Goal: Task Accomplishment & Management: Manage account settings

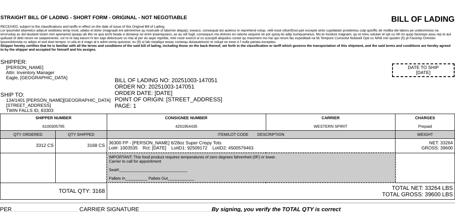
scroll to position [30, 0]
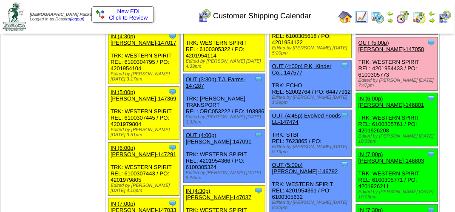
scroll to position [1319, 0]
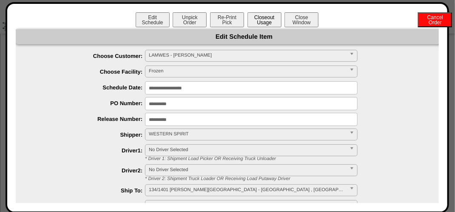
click at [271, 25] on button "Closeout Usage" at bounding box center [265, 19] width 34 height 15
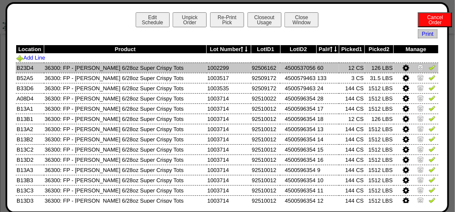
click at [403, 68] on link at bounding box center [407, 69] width 8 height 6
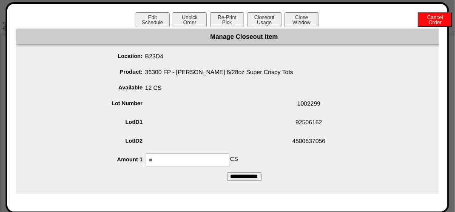
click at [203, 161] on input "**" at bounding box center [187, 159] width 85 height 13
type input "*"
click at [237, 181] on div "Manage Closeout Item Location: B23D4 Product: 36300 FP - Lamb Weston 6/28oz Sup…" at bounding box center [244, 111] width 457 height 164
click at [239, 178] on input "**********" at bounding box center [244, 176] width 34 height 9
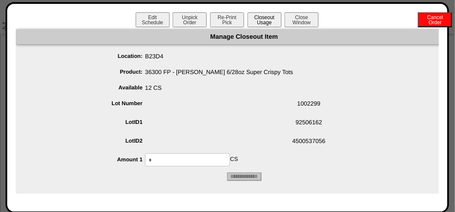
click at [264, 23] on button "Closeout Usage" at bounding box center [265, 19] width 34 height 15
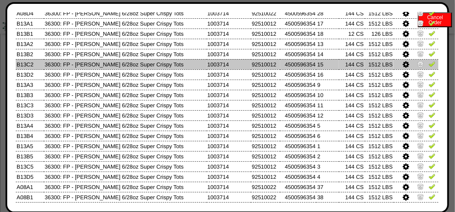
scroll to position [43, 0]
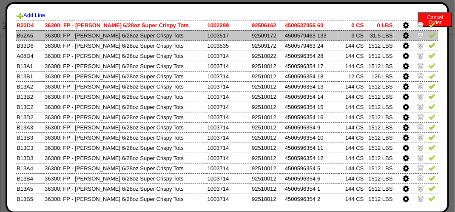
click at [403, 36] on icon at bounding box center [406, 36] width 6 height 8
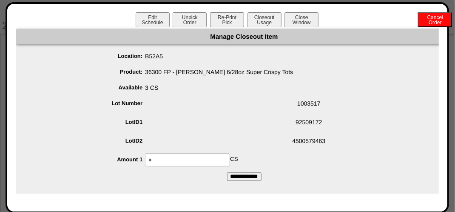
click at [171, 154] on input "*" at bounding box center [187, 159] width 85 height 13
type input "*"
click at [234, 175] on input "**********" at bounding box center [244, 176] width 34 height 9
click at [257, 23] on button "Closeout Usage" at bounding box center [265, 19] width 34 height 15
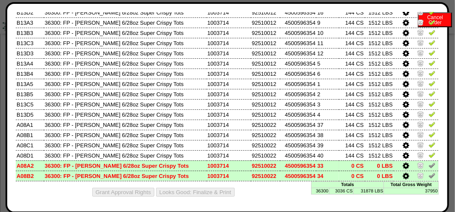
scroll to position [106, 0]
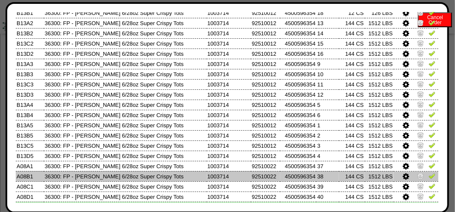
click at [403, 177] on icon at bounding box center [406, 177] width 6 height 8
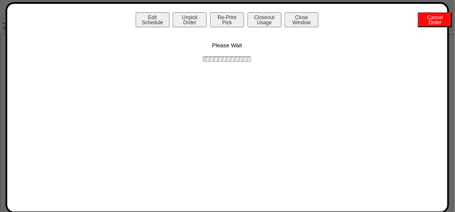
scroll to position [0, 0]
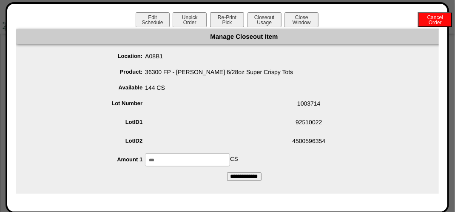
click at [192, 154] on input "***" at bounding box center [187, 159] width 85 height 13
type input "***"
click at [187, 186] on div "Manage Closeout Item Location: A08B1 Product: 36300 FP - Lamb Weston 6/28oz Sup…" at bounding box center [244, 111] width 457 height 164
click at [233, 174] on input "**********" at bounding box center [244, 176] width 34 height 9
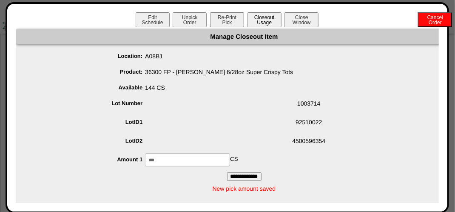
click at [261, 26] on button "Closeout Usage" at bounding box center [265, 19] width 34 height 15
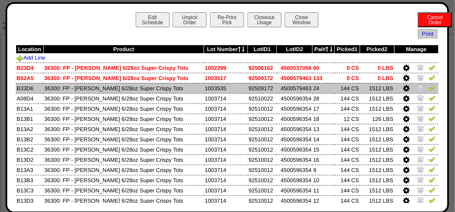
scroll to position [1276, 0]
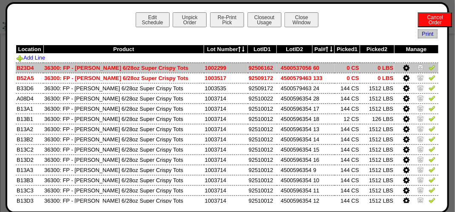
click at [429, 68] on img at bounding box center [432, 67] width 7 height 7
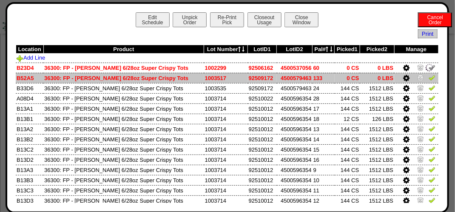
click at [429, 77] on img at bounding box center [432, 77] width 7 height 7
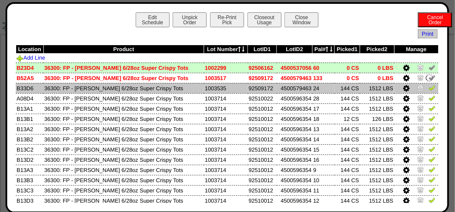
click at [429, 89] on img at bounding box center [432, 87] width 7 height 7
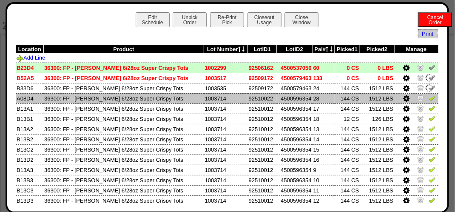
click at [429, 100] on img at bounding box center [432, 97] width 7 height 7
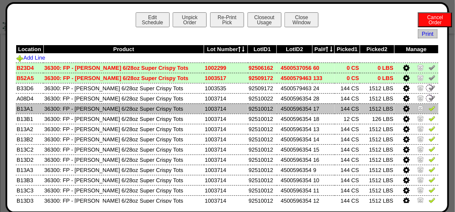
click at [429, 111] on img at bounding box center [432, 108] width 7 height 7
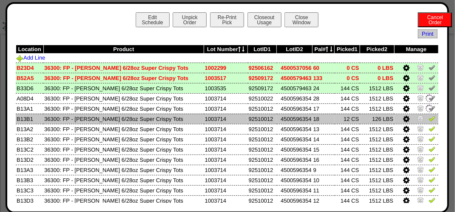
click at [429, 118] on img at bounding box center [432, 118] width 7 height 7
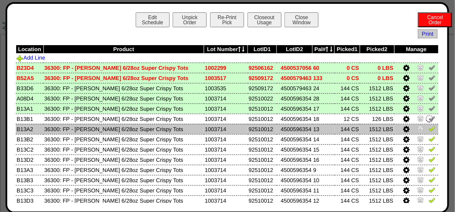
click at [429, 133] on link at bounding box center [432, 130] width 7 height 6
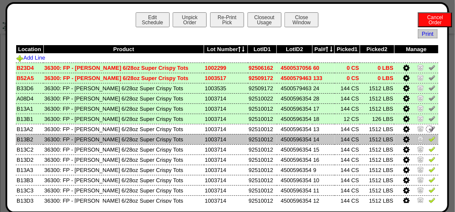
click at [429, 142] on img at bounding box center [432, 138] width 7 height 7
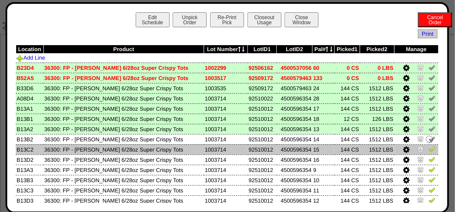
click at [429, 151] on img at bounding box center [432, 149] width 7 height 7
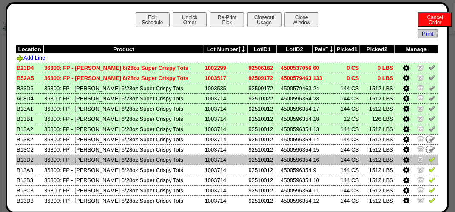
click at [429, 160] on img at bounding box center [432, 159] width 7 height 7
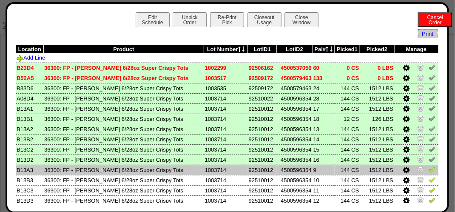
click at [429, 171] on img at bounding box center [432, 169] width 7 height 7
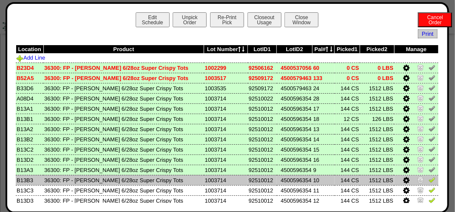
click at [429, 180] on img at bounding box center [432, 179] width 7 height 7
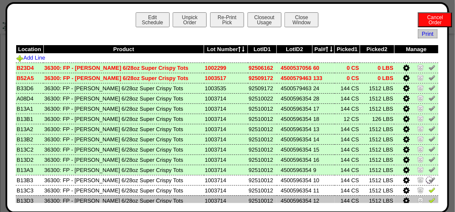
click at [429, 200] on img at bounding box center [432, 200] width 7 height 7
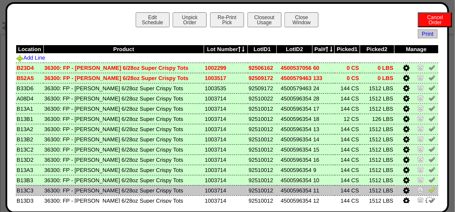
click at [429, 190] on img at bounding box center [432, 189] width 7 height 7
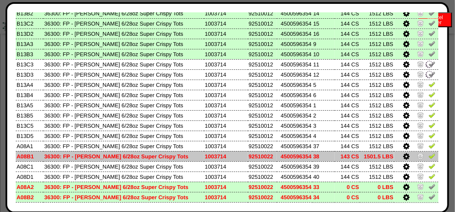
scroll to position [128, 0]
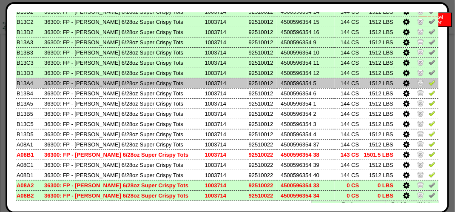
click at [429, 87] on link at bounding box center [432, 84] width 7 height 6
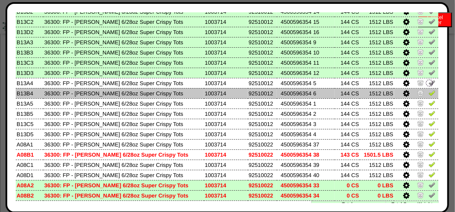
drag, startPoint x: 427, startPoint y: 91, endPoint x: 425, endPoint y: 96, distance: 5.3
click at [429, 92] on img at bounding box center [432, 92] width 7 height 7
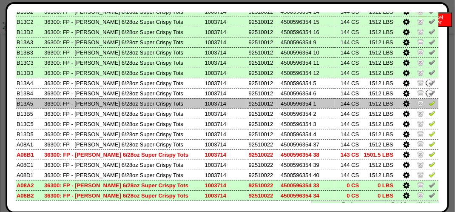
click at [429, 103] on img at bounding box center [432, 103] width 7 height 7
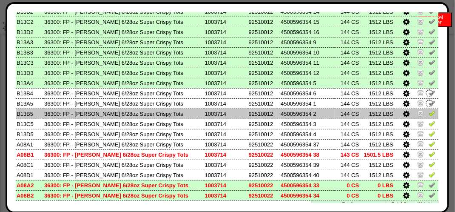
click at [429, 111] on img at bounding box center [432, 113] width 7 height 7
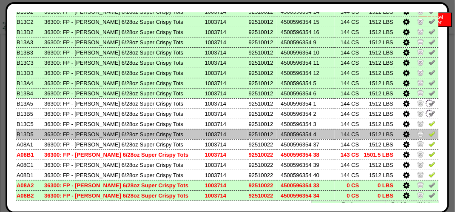
click at [429, 131] on img at bounding box center [432, 133] width 7 height 7
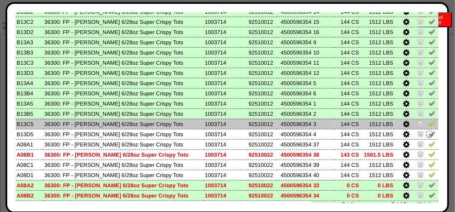
click at [429, 127] on img at bounding box center [432, 123] width 7 height 7
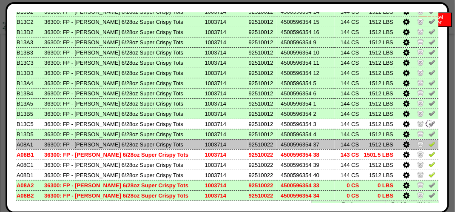
click at [429, 143] on img at bounding box center [432, 143] width 7 height 7
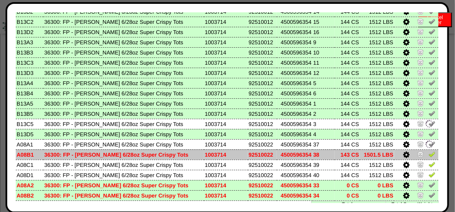
drag, startPoint x: 426, startPoint y: 152, endPoint x: 426, endPoint y: 159, distance: 6.8
click at [429, 152] on img at bounding box center [432, 154] width 7 height 7
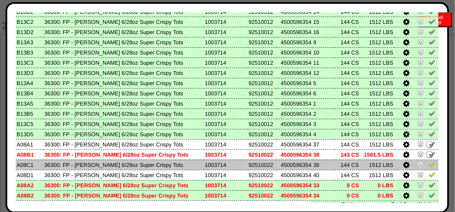
click at [429, 163] on img at bounding box center [432, 164] width 7 height 7
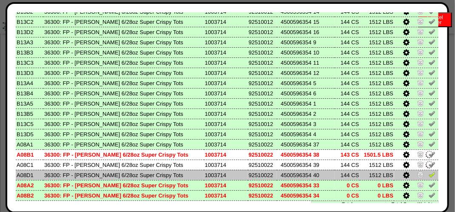
click at [429, 173] on img at bounding box center [432, 174] width 7 height 7
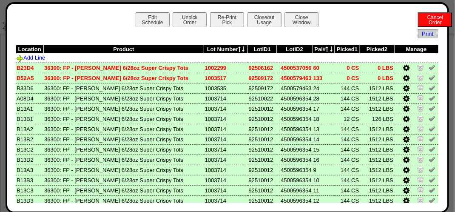
scroll to position [1361, 0]
click at [260, 24] on button "Closeout Usage" at bounding box center [265, 19] width 34 height 15
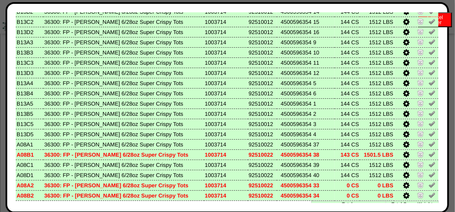
scroll to position [148, 0]
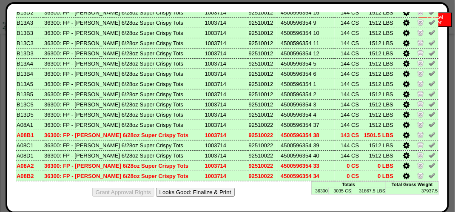
click at [204, 191] on button "Looks Good: Finalize & Print" at bounding box center [195, 192] width 79 height 9
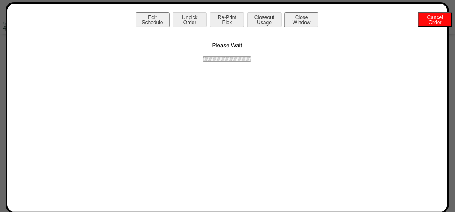
scroll to position [0, 0]
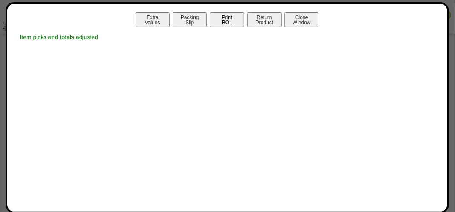
click at [230, 22] on button "Print BOL" at bounding box center [227, 19] width 34 height 15
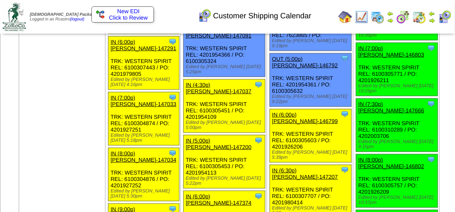
scroll to position [1404, 0]
click at [366, 20] on img at bounding box center [362, 17] width 14 height 14
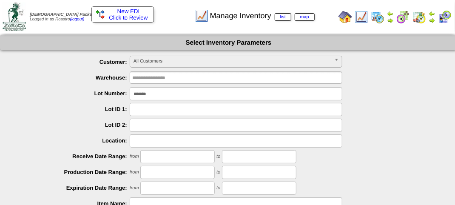
click at [368, 16] on img at bounding box center [362, 17] width 14 height 14
click at [193, 63] on span "All Customers" at bounding box center [232, 61] width 197 height 10
click at [183, 59] on span "All Customers" at bounding box center [232, 61] width 197 height 10
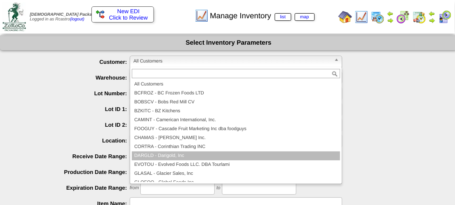
scroll to position [77, 0]
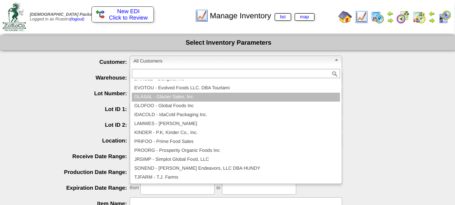
click at [181, 93] on li "GLASAL - Glacier Sales, Inc" at bounding box center [236, 97] width 208 height 9
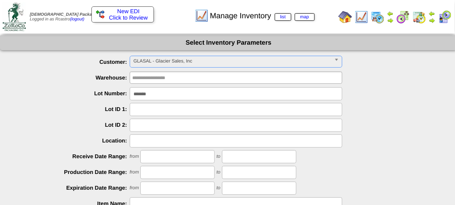
click at [167, 94] on input "*******" at bounding box center [236, 93] width 213 height 13
type input "*"
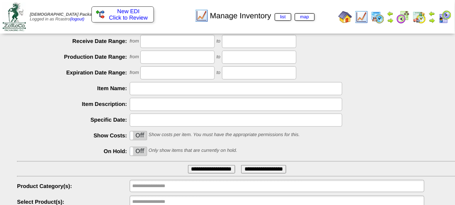
scroll to position [149, 0]
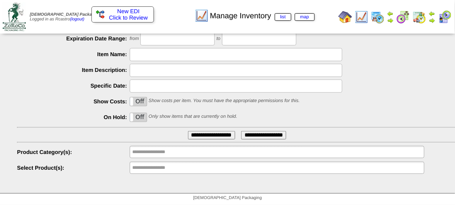
type input "*******"
click at [143, 55] on input "text" at bounding box center [236, 54] width 213 height 13
type input "*****"
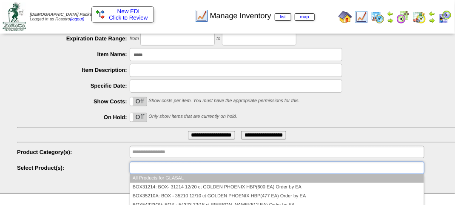
click at [207, 168] on ul at bounding box center [277, 168] width 295 height 12
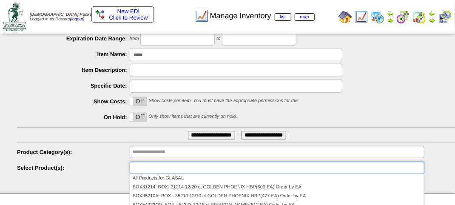
click at [189, 168] on ul at bounding box center [277, 168] width 295 height 12
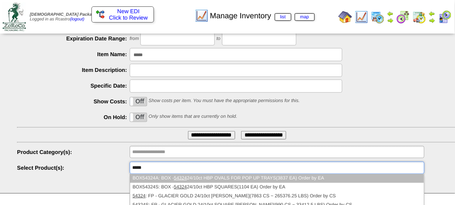
type input "*****"
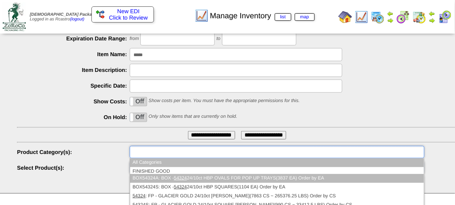
type input "**********"
click at [176, 151] on input "text" at bounding box center [159, 152] width 54 height 11
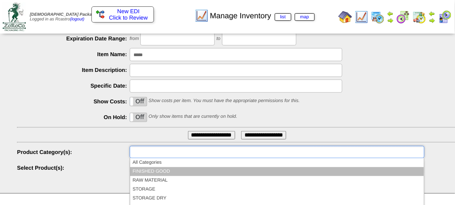
click at [174, 171] on li "FINISHED GOOD" at bounding box center [277, 171] width 294 height 9
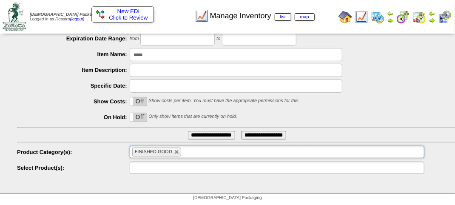
click at [177, 171] on input "text" at bounding box center [159, 168] width 54 height 11
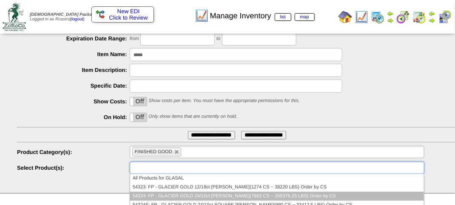
click at [172, 194] on li "54324: FP - GLACIER GOLD 24/10ct HB PATTY(7863 CS ~ 265376.25 LBS) Order by CS" at bounding box center [277, 196] width 294 height 9
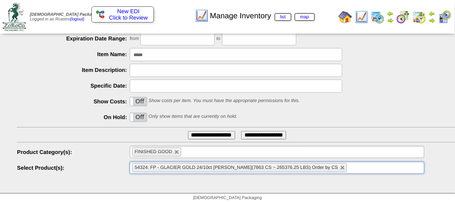
click at [208, 134] on input "**********" at bounding box center [211, 135] width 47 height 9
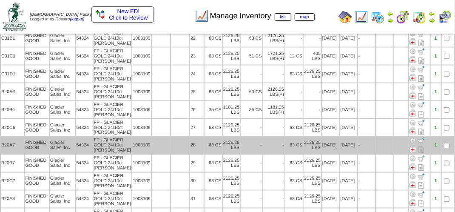
scroll to position [449, 0]
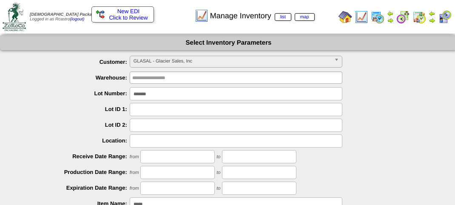
scroll to position [149, 0]
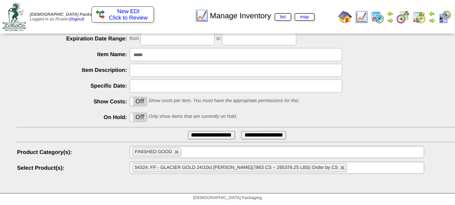
click at [419, 19] on img at bounding box center [420, 17] width 14 height 14
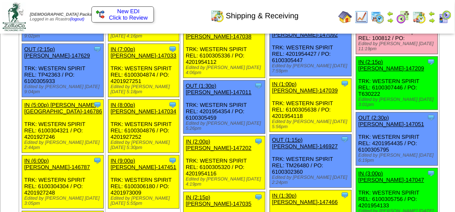
scroll to position [851, 0]
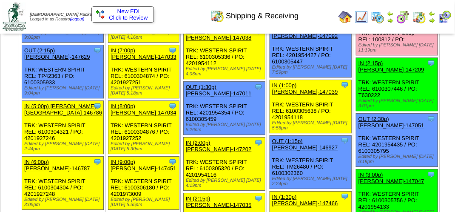
click at [368, 23] on link "OUT (2:00p) Glacier Sales, I-147639" at bounding box center [394, 17] width 71 height 13
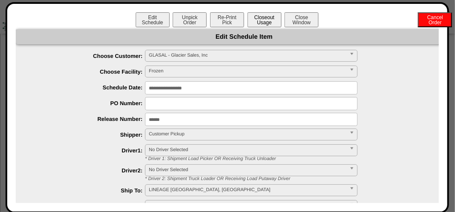
click at [255, 15] on button "Closeout Usage" at bounding box center [265, 19] width 34 height 15
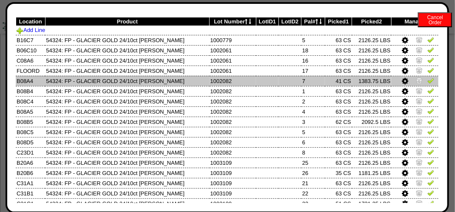
scroll to position [43, 0]
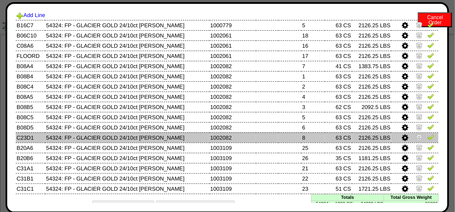
click at [402, 136] on icon at bounding box center [405, 138] width 6 height 8
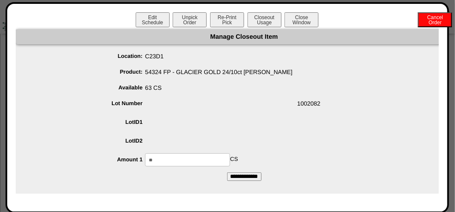
click at [213, 161] on input "**" at bounding box center [187, 159] width 85 height 13
type input "*"
type input "**"
click at [227, 172] on input "**********" at bounding box center [244, 176] width 34 height 9
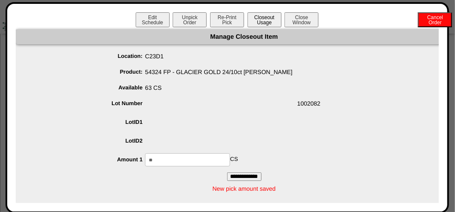
click at [263, 18] on button "Closeout Usage" at bounding box center [265, 19] width 34 height 15
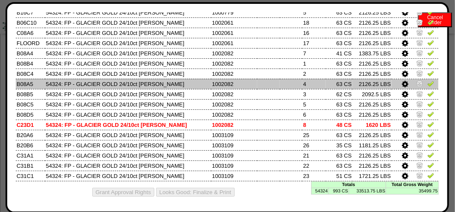
scroll to position [57, 0]
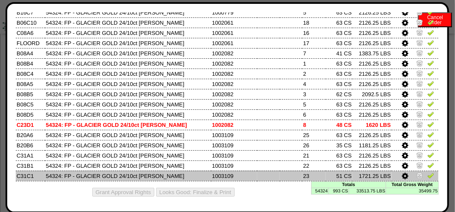
click at [402, 174] on icon at bounding box center [405, 176] width 6 height 8
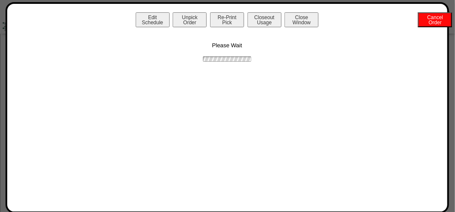
scroll to position [0, 0]
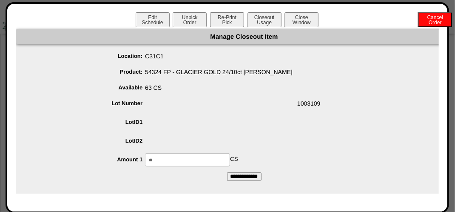
drag, startPoint x: 213, startPoint y: 154, endPoint x: 212, endPoint y: 159, distance: 4.3
click at [213, 156] on input "**" at bounding box center [187, 159] width 85 height 13
type input "*"
type input "**"
click at [227, 172] on input "**********" at bounding box center [244, 176] width 34 height 9
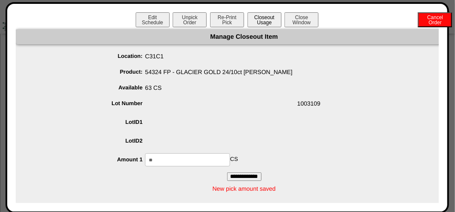
click at [264, 14] on button "Closeout Usage" at bounding box center [265, 19] width 34 height 15
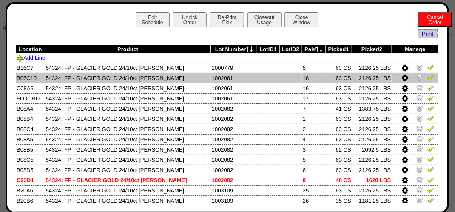
click at [417, 74] on img at bounding box center [420, 77] width 7 height 7
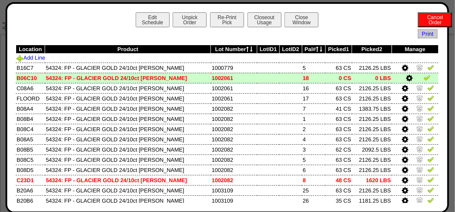
scroll to position [936, 0]
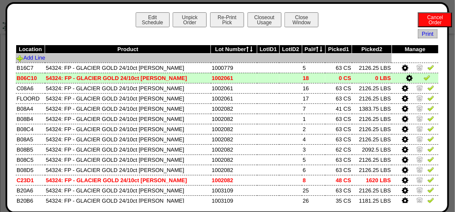
click at [185, 54] on td "Add Line" at bounding box center [204, 58] width 376 height 9
click at [65, 57] on td "Add Line" at bounding box center [204, 58] width 376 height 9
click at [47, 54] on td "Add Line" at bounding box center [204, 58] width 376 height 9
click at [44, 54] on td "Add Line" at bounding box center [204, 58] width 376 height 9
click at [40, 57] on link "Add Line" at bounding box center [31, 57] width 29 height 6
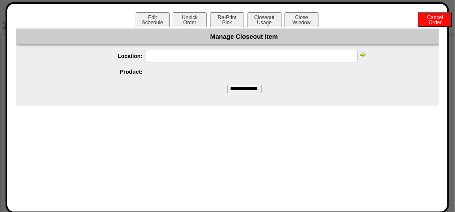
click at [171, 55] on input "text" at bounding box center [251, 56] width 213 height 13
type input "*****"
click at [227, 85] on input "**********" at bounding box center [244, 89] width 34 height 9
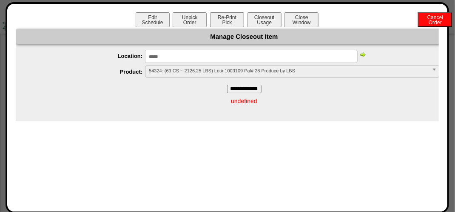
click at [364, 53] on img at bounding box center [363, 54] width 7 height 7
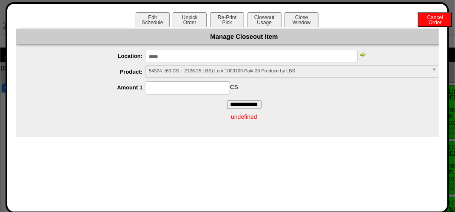
click at [199, 86] on input at bounding box center [187, 87] width 85 height 13
type input "**"
click at [227, 100] on input "**********" at bounding box center [244, 104] width 34 height 9
click at [208, 59] on input "*****" at bounding box center [251, 56] width 213 height 13
type input "*****"
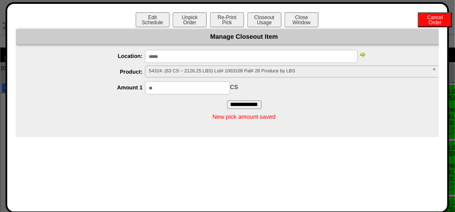
click at [227, 100] on input "**********" at bounding box center [244, 104] width 34 height 9
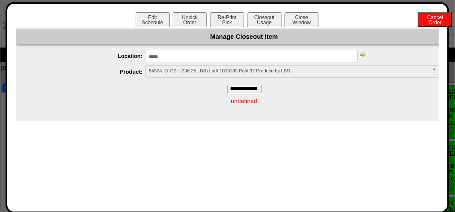
click at [362, 54] on img at bounding box center [363, 54] width 7 height 7
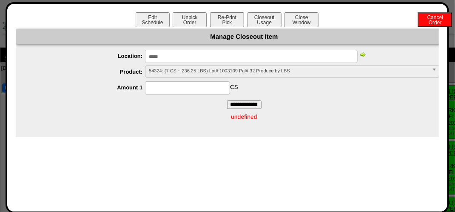
drag, startPoint x: 182, startPoint y: 88, endPoint x: 192, endPoint y: 82, distance: 12.0
click at [182, 88] on input at bounding box center [187, 87] width 85 height 13
type input "*"
click at [227, 100] on input "**********" at bounding box center [244, 104] width 34 height 9
click at [332, 94] on div "* CS" at bounding box center [253, 87] width 440 height 13
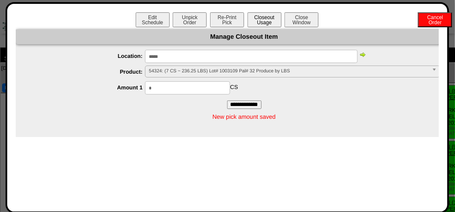
click at [268, 15] on button "Closeout Usage" at bounding box center [265, 19] width 34 height 15
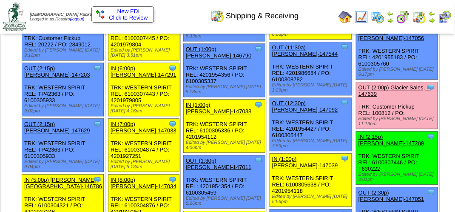
scroll to position [851, 0]
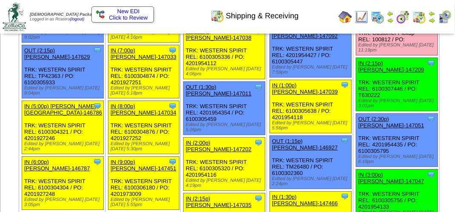
click at [360, 23] on link "OUT (2:00p) Glacier Sales, I-147639" at bounding box center [394, 17] width 71 height 13
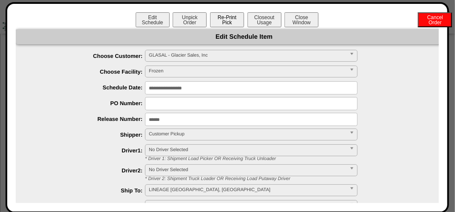
click at [227, 17] on button "Re-Print Pick" at bounding box center [227, 19] width 34 height 15
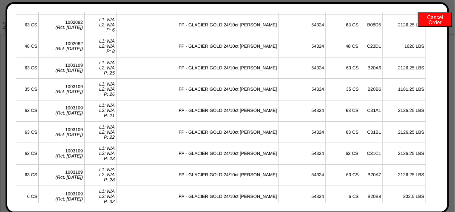
scroll to position [502, 0]
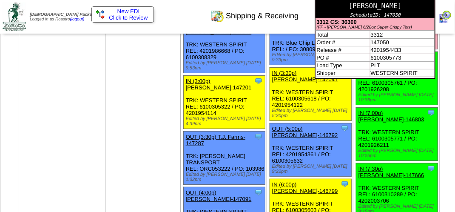
scroll to position [1191, 0]
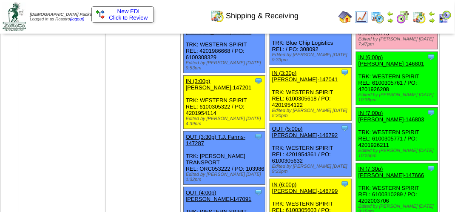
click at [359, 11] on link "OUT (5:00p) Lamb-Weston-147050" at bounding box center [392, 4] width 66 height 13
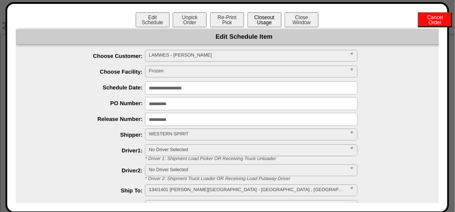
click at [254, 18] on button "Closeout Usage" at bounding box center [265, 19] width 34 height 15
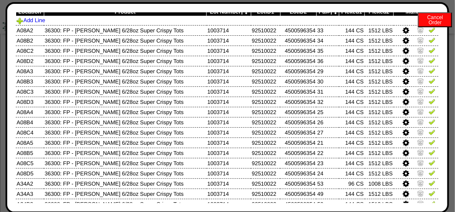
scroll to position [0, 0]
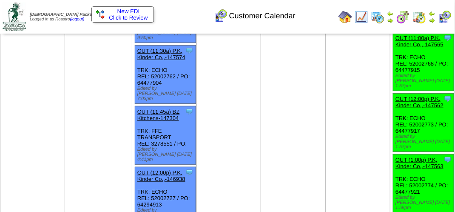
scroll to position [255, 0]
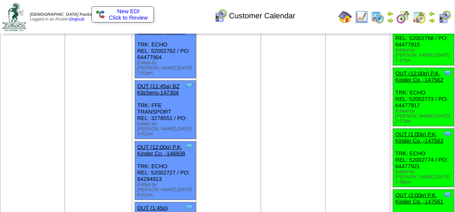
click at [419, 16] on img at bounding box center [420, 17] width 14 height 14
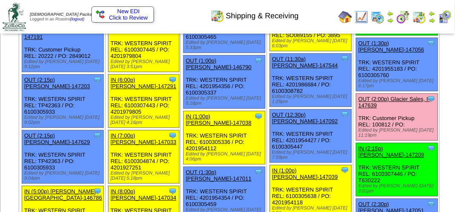
scroll to position [893, 0]
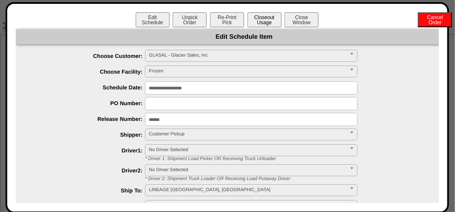
click at [268, 21] on button "Closeout Usage" at bounding box center [265, 19] width 34 height 15
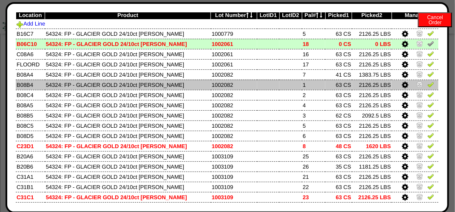
scroll to position [77, 0]
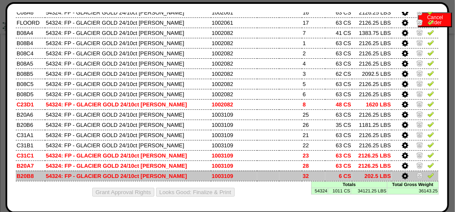
click at [402, 172] on icon at bounding box center [405, 176] width 6 height 8
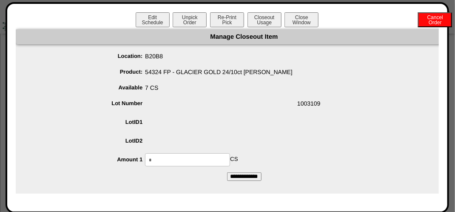
drag, startPoint x: 200, startPoint y: 161, endPoint x: 190, endPoint y: 162, distance: 9.8
click at [200, 161] on input "*" at bounding box center [187, 159] width 85 height 13
type input "*"
click at [227, 172] on input "**********" at bounding box center [244, 176] width 34 height 9
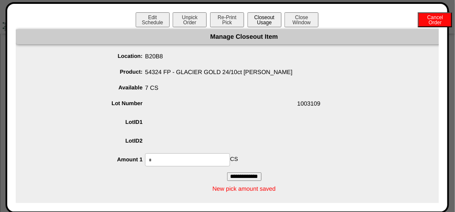
click at [265, 17] on button "Closeout Usage" at bounding box center [265, 19] width 34 height 15
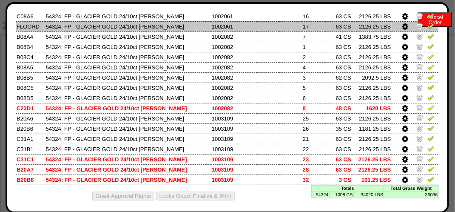
scroll to position [77, 0]
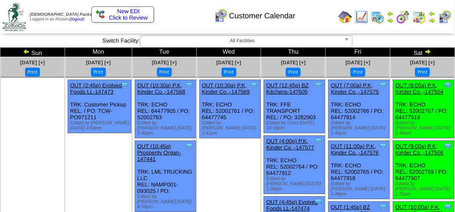
click at [421, 12] on img at bounding box center [420, 17] width 14 height 14
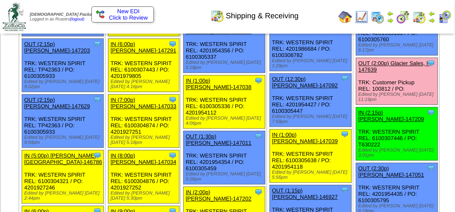
scroll to position [851, 0]
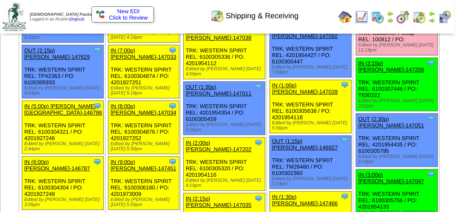
click at [368, 23] on link "OUT (2:00p) Glacier Sales, I-147639" at bounding box center [394, 17] width 71 height 13
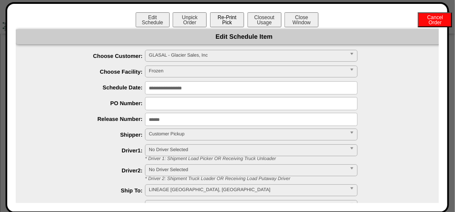
click at [223, 17] on button "Re-Print Pick" at bounding box center [227, 19] width 34 height 15
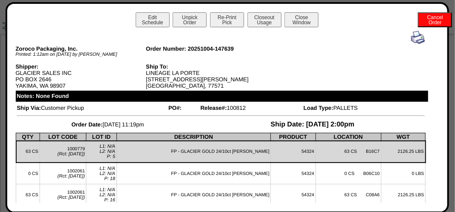
click at [411, 38] on img at bounding box center [418, 38] width 14 height 14
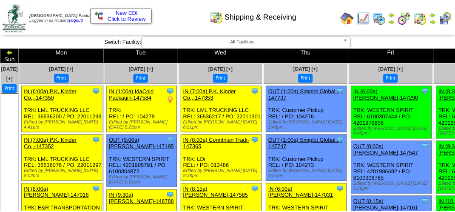
scroll to position [851, 0]
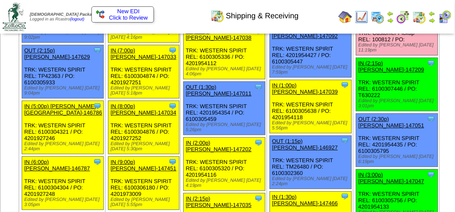
click at [359, 23] on link "OUT (2:00p) Glacier Sales, I-147639" at bounding box center [394, 17] width 71 height 13
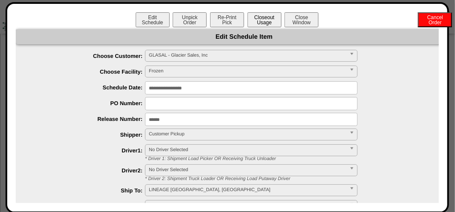
click at [260, 18] on button "Closeout Usage" at bounding box center [265, 19] width 34 height 15
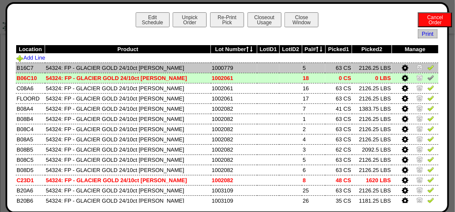
click at [428, 69] on img at bounding box center [431, 67] width 7 height 7
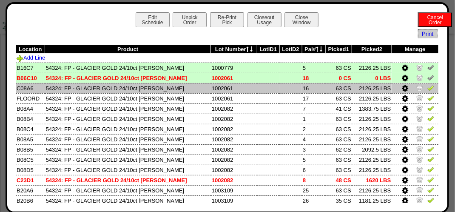
click at [428, 86] on img at bounding box center [431, 87] width 7 height 7
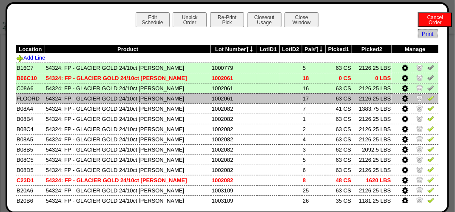
click at [428, 97] on img at bounding box center [431, 97] width 7 height 7
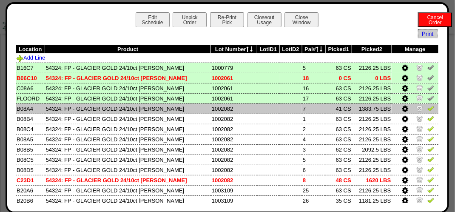
click at [428, 109] on img at bounding box center [431, 108] width 7 height 7
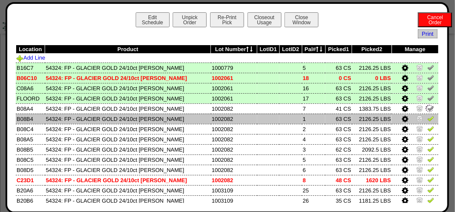
click at [428, 118] on img at bounding box center [431, 118] width 7 height 7
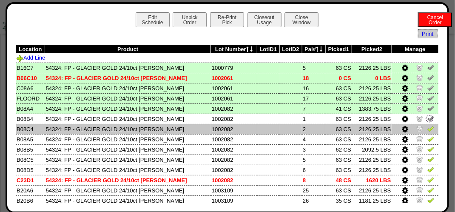
click at [428, 127] on img at bounding box center [431, 128] width 7 height 7
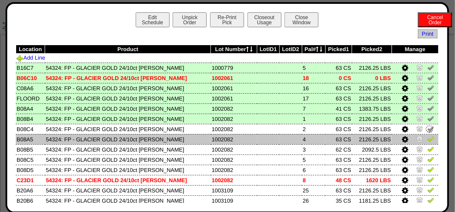
click at [428, 140] on img at bounding box center [431, 138] width 7 height 7
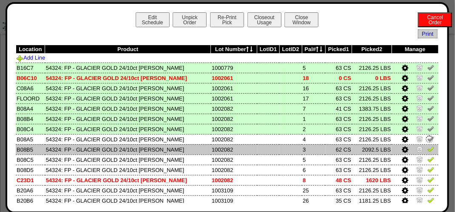
click at [428, 151] on img at bounding box center [431, 149] width 7 height 7
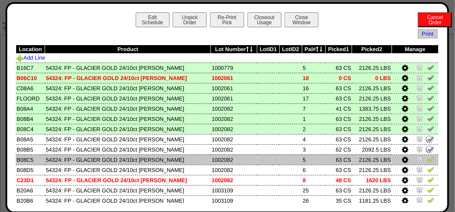
click at [428, 163] on link at bounding box center [431, 160] width 7 height 6
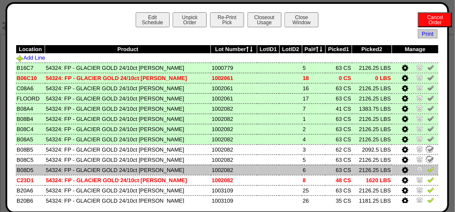
click at [428, 168] on img at bounding box center [431, 169] width 7 height 7
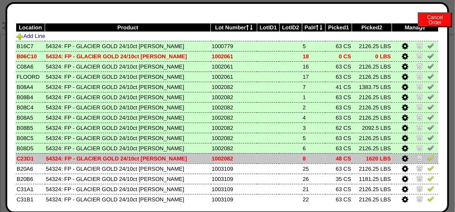
scroll to position [43, 0]
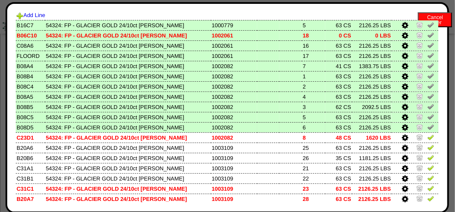
click at [428, 131] on link at bounding box center [431, 128] width 7 height 6
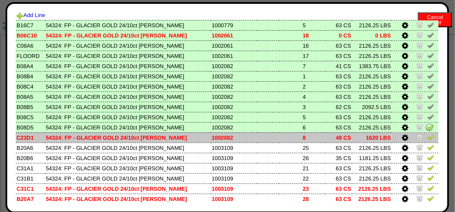
click at [428, 136] on img at bounding box center [431, 137] width 7 height 7
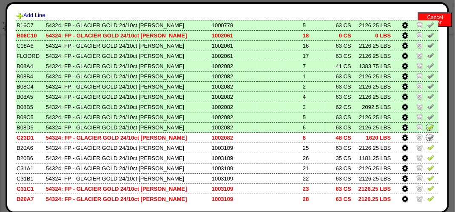
click at [428, 126] on img at bounding box center [431, 126] width 7 height 7
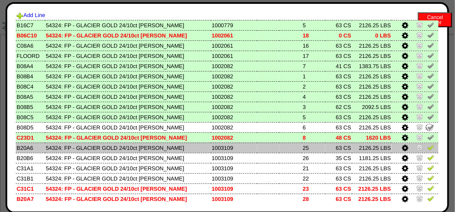
click at [428, 146] on img at bounding box center [431, 147] width 7 height 7
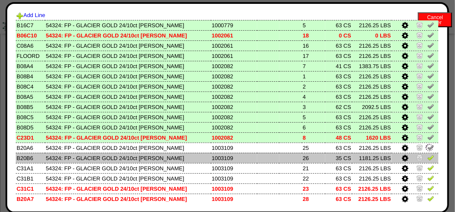
click at [428, 160] on img at bounding box center [431, 157] width 7 height 7
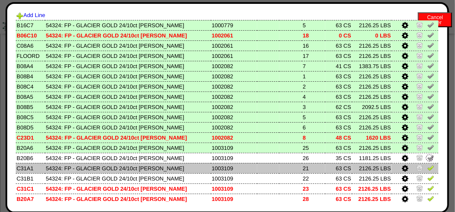
click at [428, 167] on img at bounding box center [431, 167] width 7 height 7
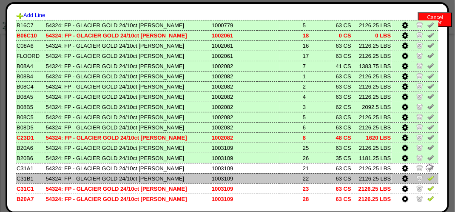
click at [428, 174] on img at bounding box center [431, 177] width 7 height 7
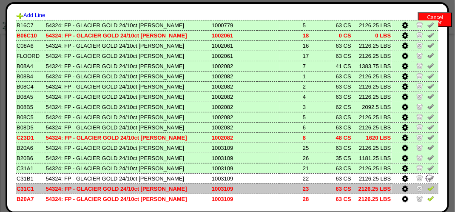
click at [428, 188] on img at bounding box center [431, 188] width 7 height 7
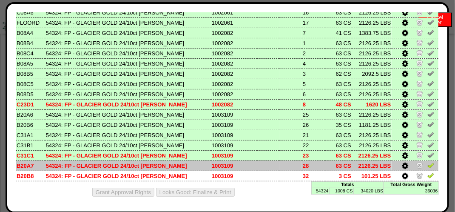
click at [428, 163] on img at bounding box center [431, 165] width 7 height 7
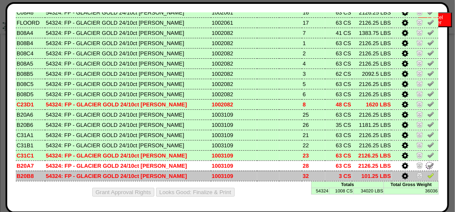
click at [428, 172] on img at bounding box center [431, 175] width 7 height 7
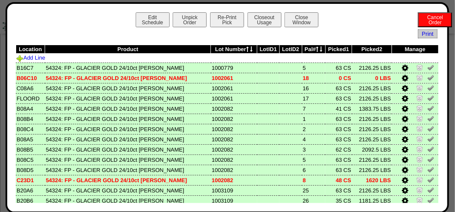
scroll to position [723, 0]
click at [268, 23] on button "Closeout Usage" at bounding box center [265, 19] width 34 height 15
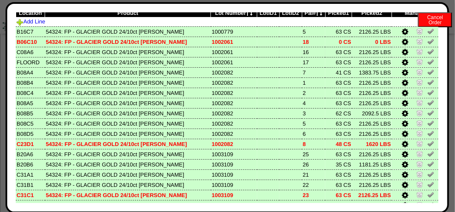
scroll to position [77, 0]
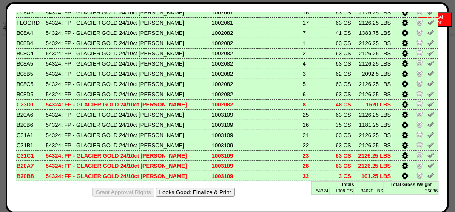
click at [213, 193] on button "Looks Good: Finalize & Print" at bounding box center [195, 192] width 79 height 9
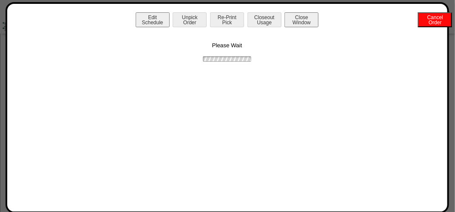
scroll to position [0, 0]
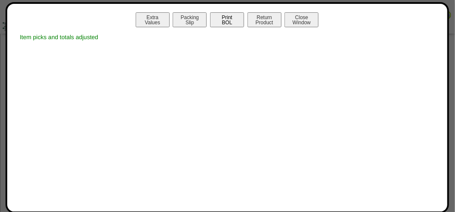
click at [228, 17] on button "Print BOL" at bounding box center [227, 19] width 34 height 15
